Goal: Task Accomplishment & Management: Use online tool/utility

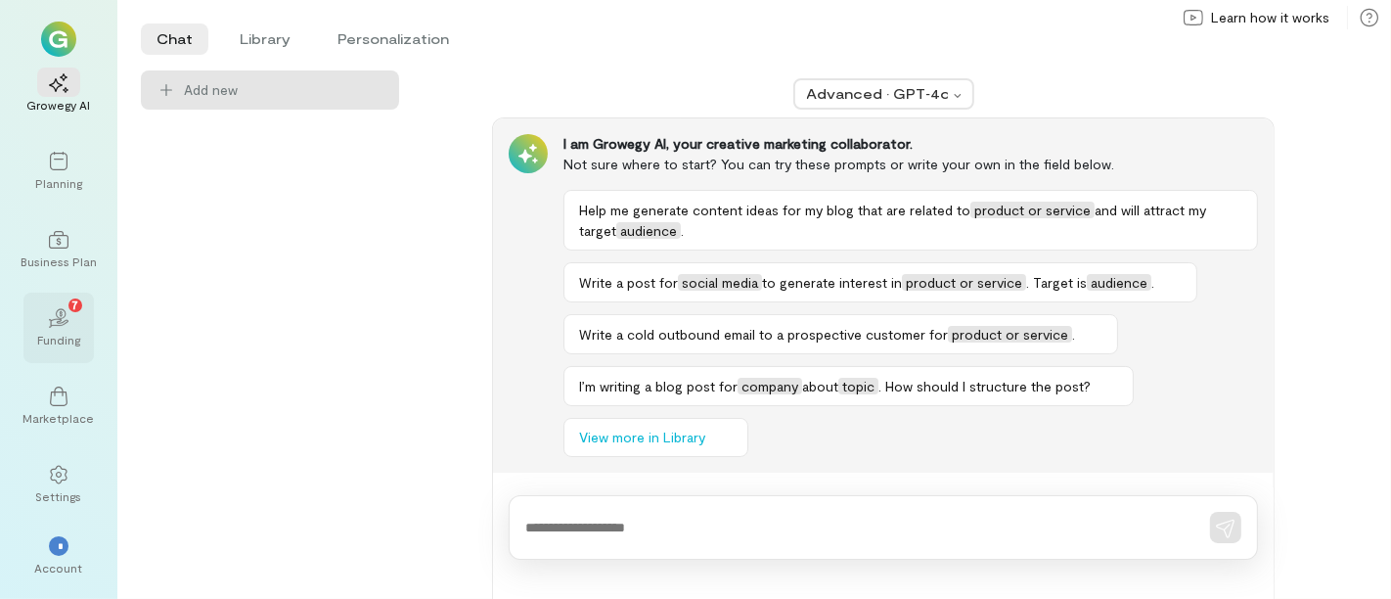
click at [70, 311] on div "02 7" at bounding box center [58, 316] width 43 height 29
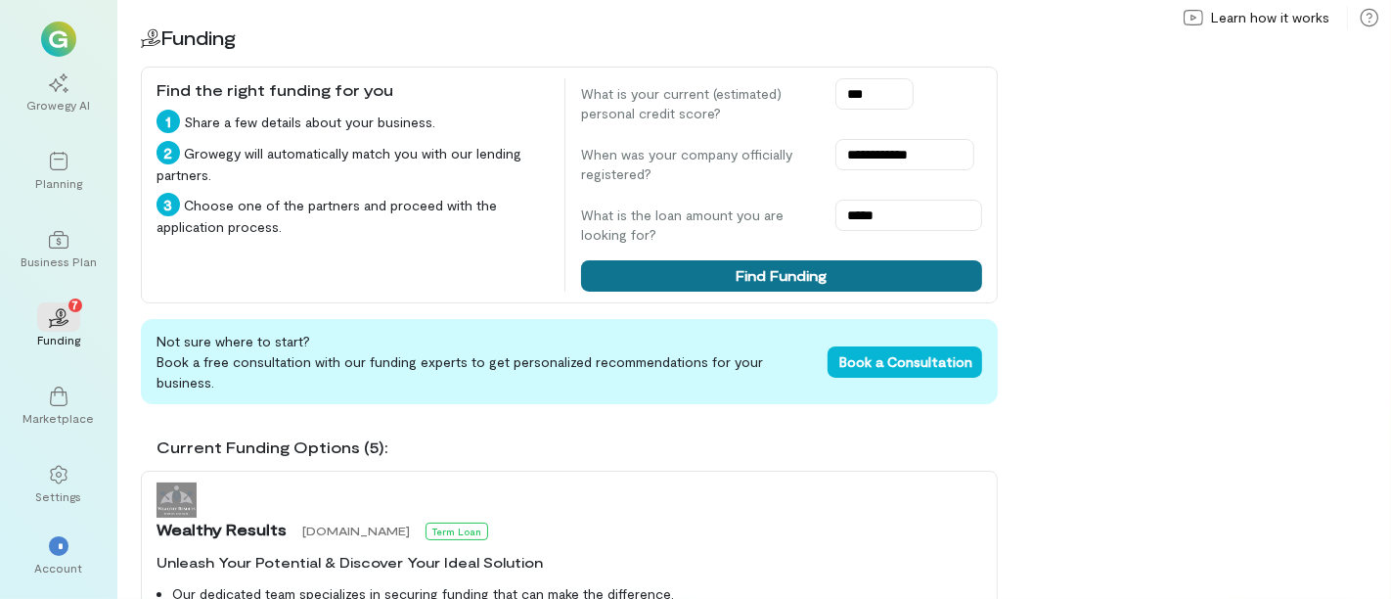
click at [716, 276] on button "Find Funding" at bounding box center [781, 275] width 401 height 31
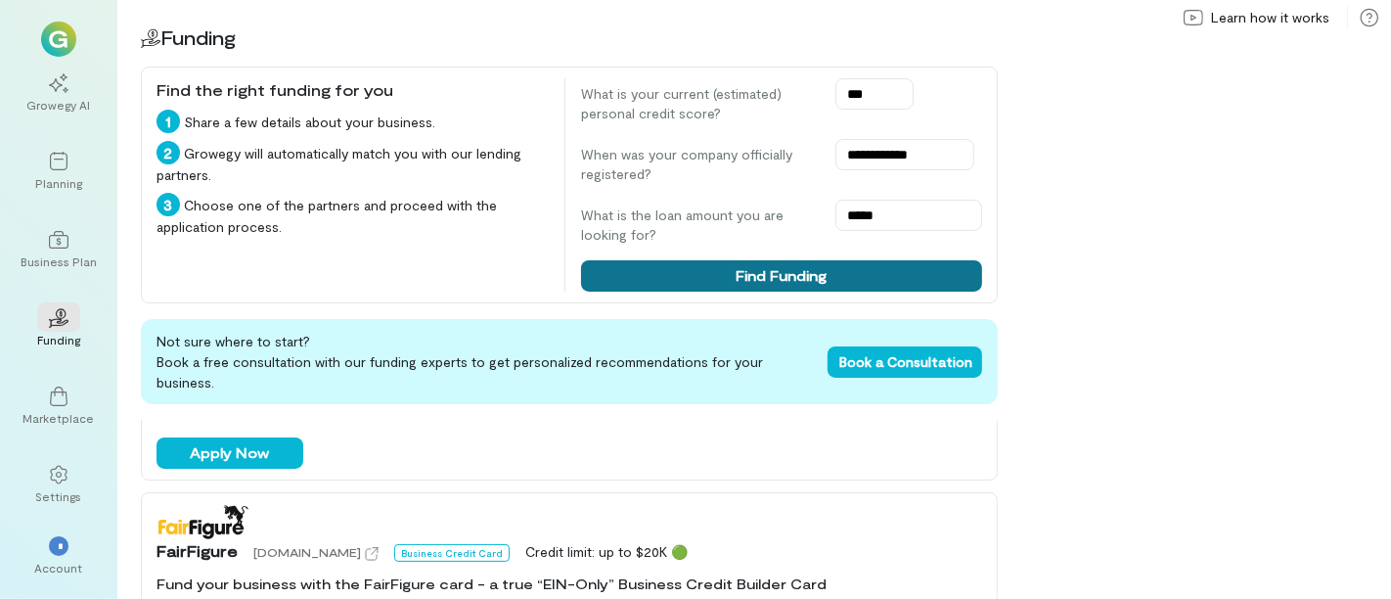
scroll to position [599, 0]
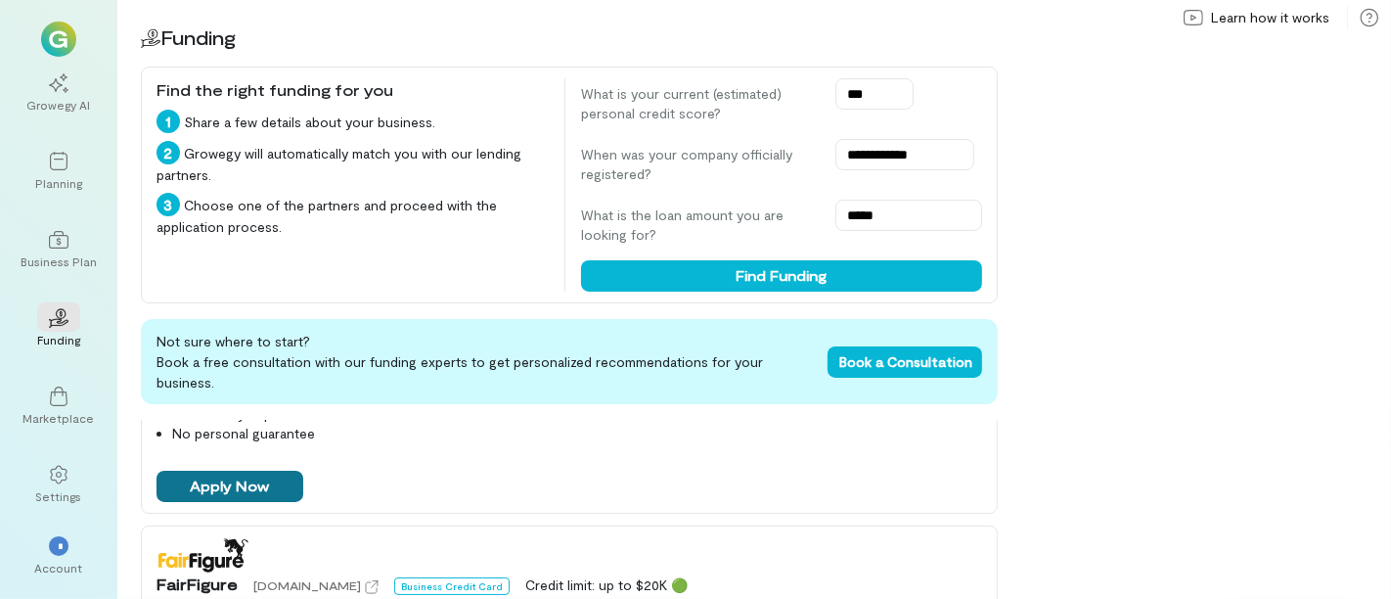
click at [213, 471] on button "Apply Now" at bounding box center [230, 486] width 147 height 31
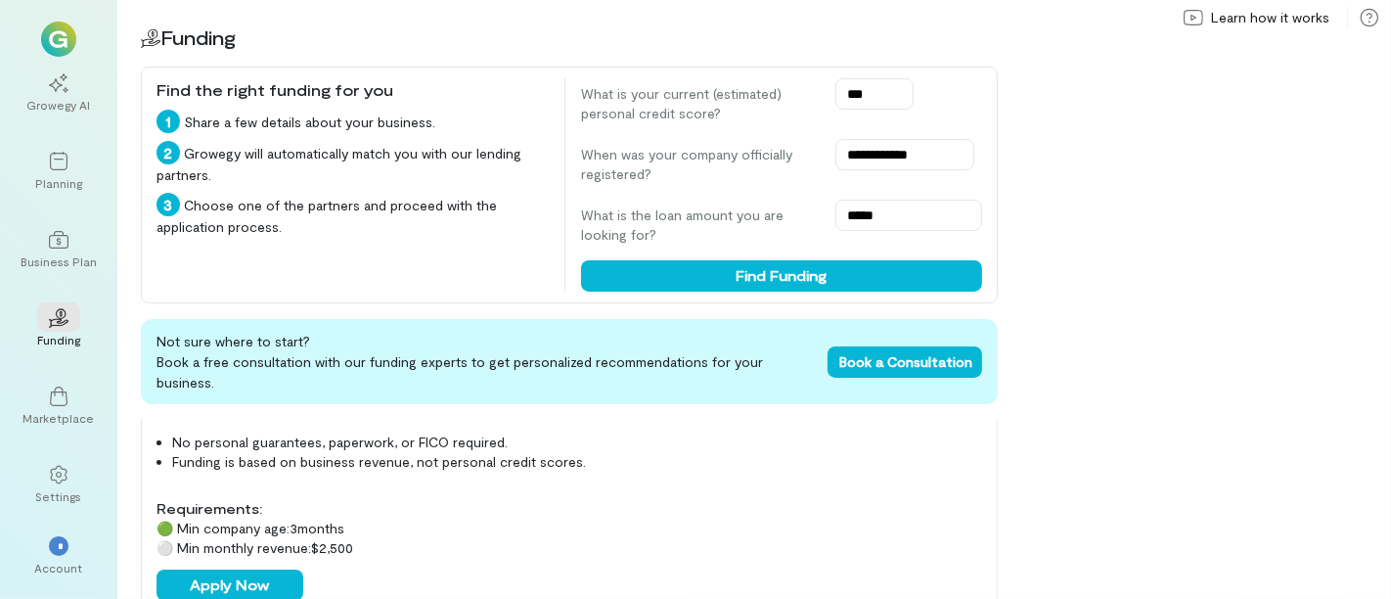
scroll to position [861, 0]
click at [226, 570] on button "Apply Now" at bounding box center [230, 583] width 147 height 31
